Goal: Book appointment/travel/reservation

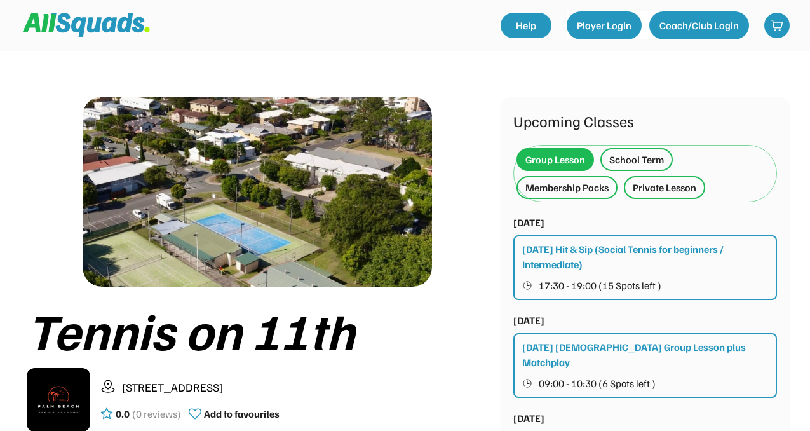
click at [650, 193] on div "Private Lesson" at bounding box center [665, 187] width 64 height 15
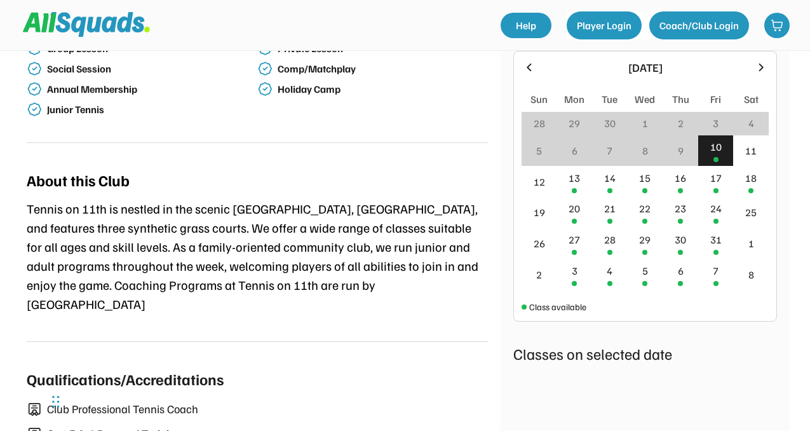
scroll to position [462, 0]
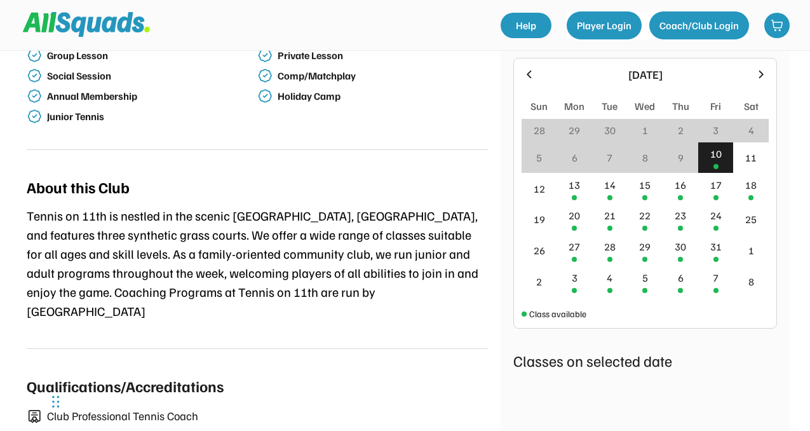
click at [720, 161] on div "10" at bounding box center [715, 153] width 11 height 15
click at [715, 163] on div "10" at bounding box center [716, 157] width 36 height 31
click at [745, 155] on div "11" at bounding box center [750, 157] width 11 height 15
click at [717, 164] on div at bounding box center [716, 166] width 5 height 5
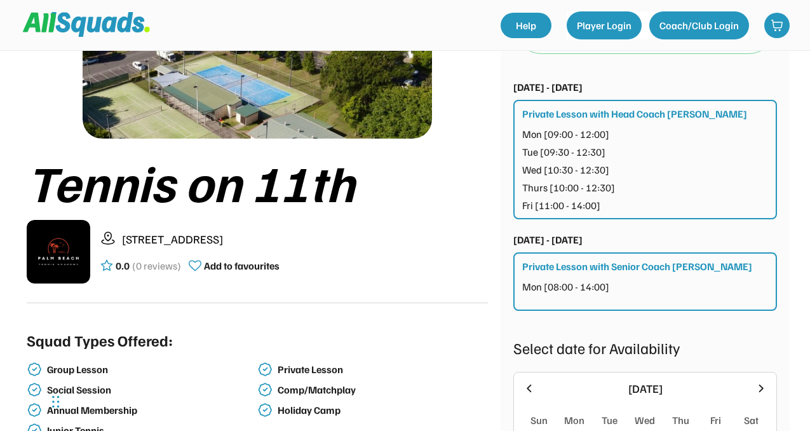
scroll to position [139, 0]
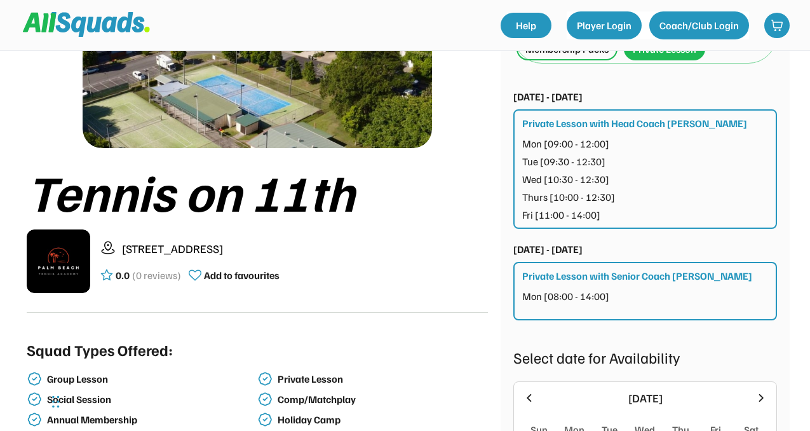
click at [571, 250] on div "[DATE] - [DATE]" at bounding box center [547, 248] width 69 height 15
click at [571, 277] on div "Private Lesson with Senior Coach [PERSON_NAME]" at bounding box center [637, 275] width 230 height 15
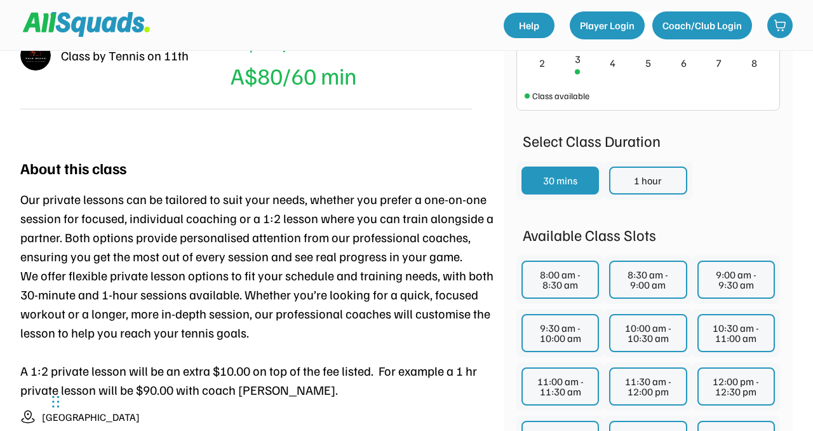
scroll to position [447, 0]
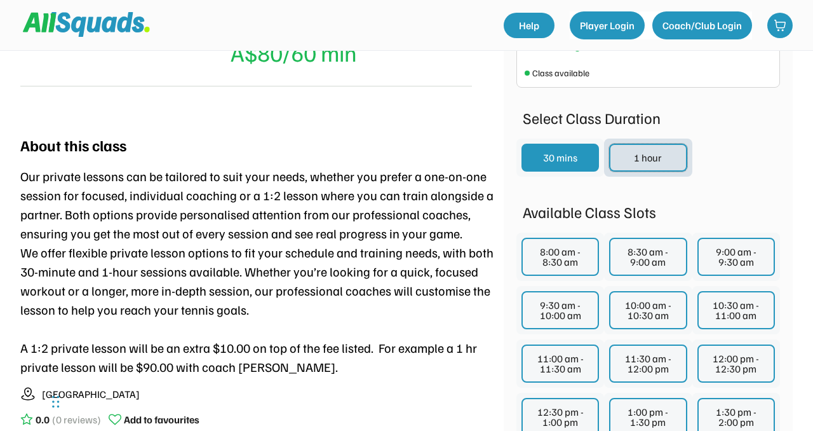
click at [635, 163] on button "1 hour" at bounding box center [648, 158] width 78 height 28
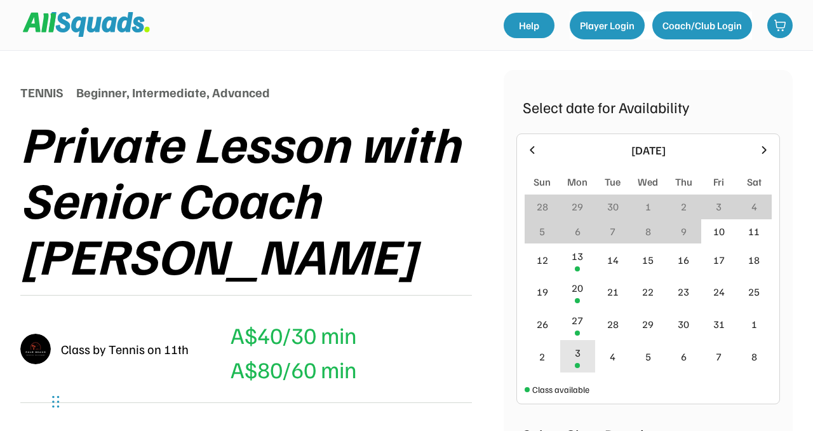
scroll to position [0, 0]
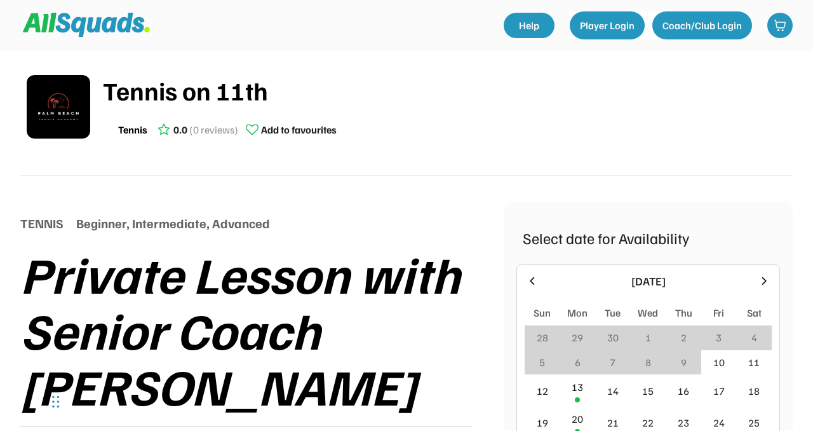
click at [534, 292] on div "October 2025 Sun Mon Tue Wed Thu Fri Sat 28 29 30 1 2 3 4 5 6 7 8 9 10 11 12 13…" at bounding box center [648, 400] width 247 height 254
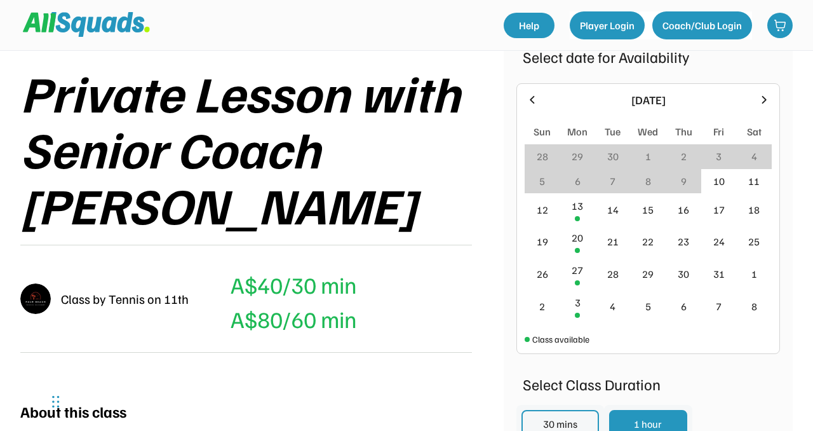
scroll to position [172, 0]
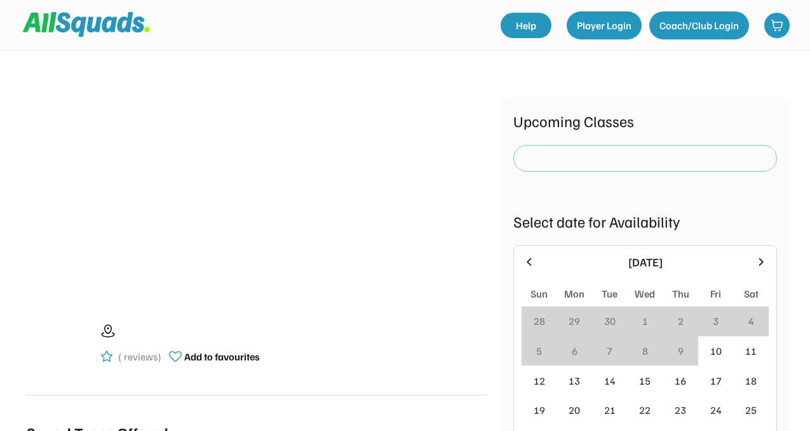
scroll to position [139, 0]
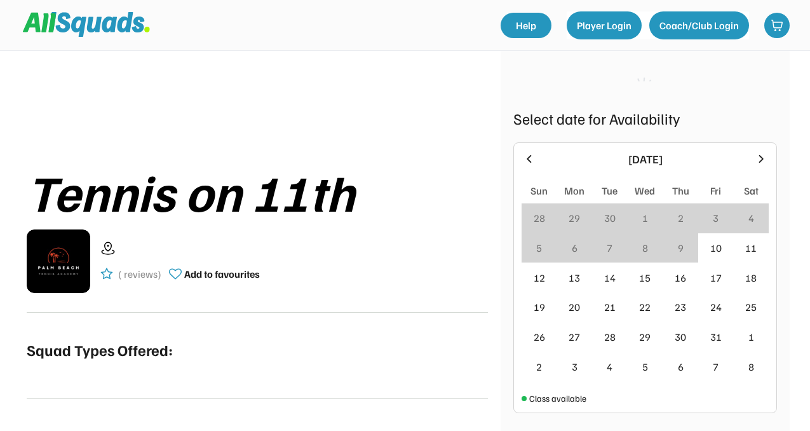
click at [608, 260] on div "7" at bounding box center [610, 248] width 36 height 30
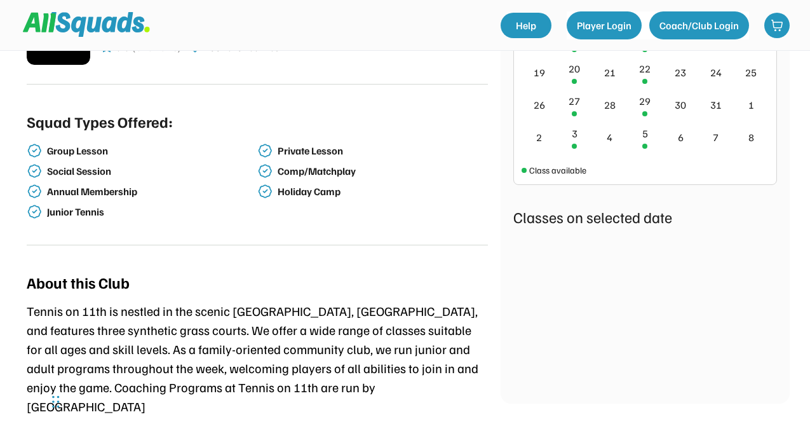
scroll to position [0, 0]
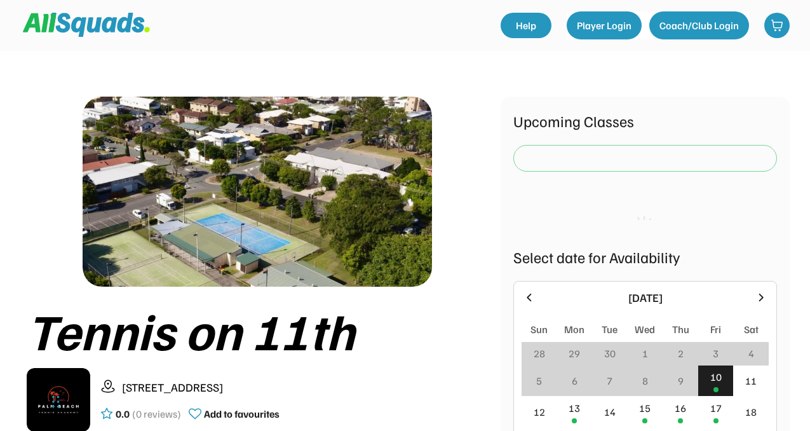
click at [707, 147] on div at bounding box center [645, 158] width 257 height 25
click at [709, 156] on div at bounding box center [645, 158] width 257 height 25
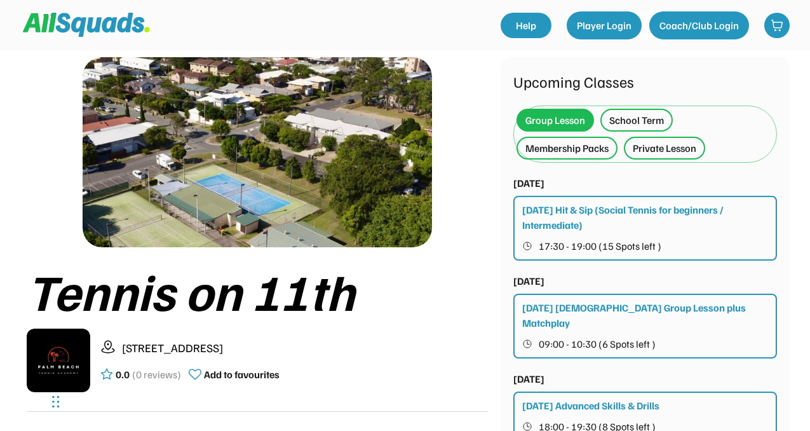
scroll to position [40, 0]
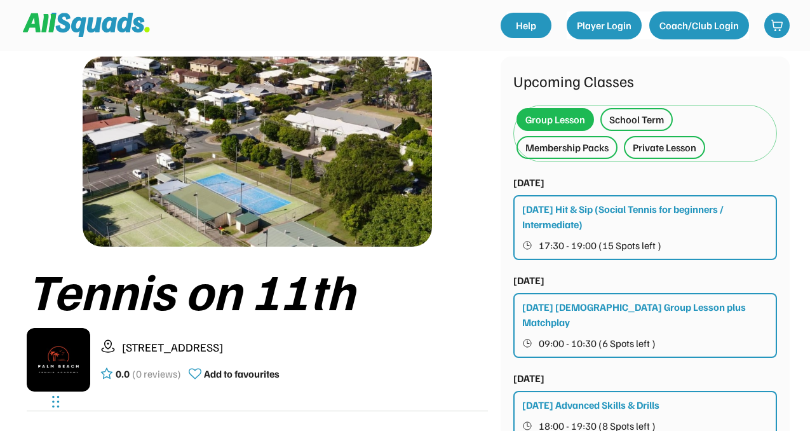
click at [648, 222] on div "[DATE] Hit & Sip (Social Tennis for beginners / Intermediate)" at bounding box center [645, 216] width 247 height 31
